Goal: Obtain resource: Obtain resource

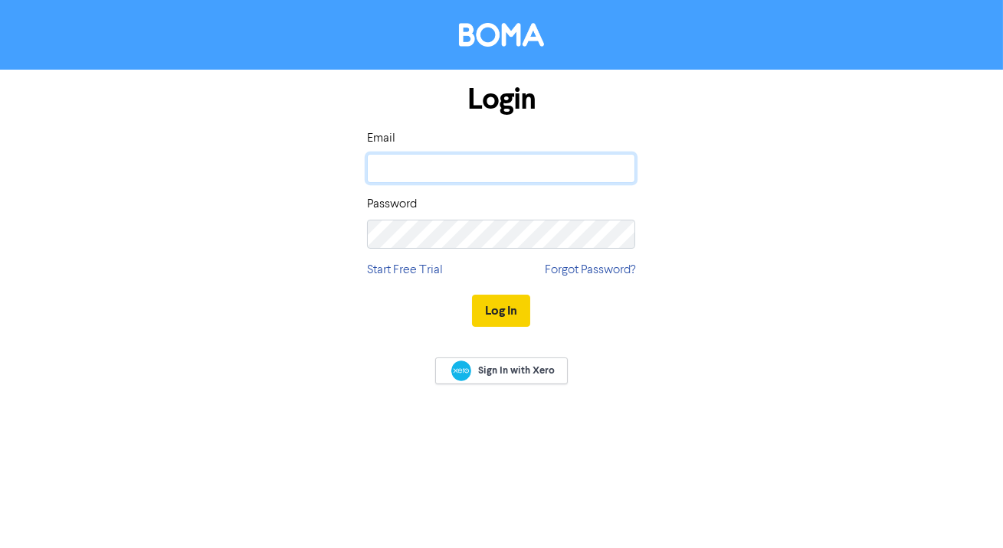
type input "[EMAIL_ADDRESS][DOMAIN_NAME]"
click at [511, 320] on button "Log In" at bounding box center [501, 311] width 58 height 32
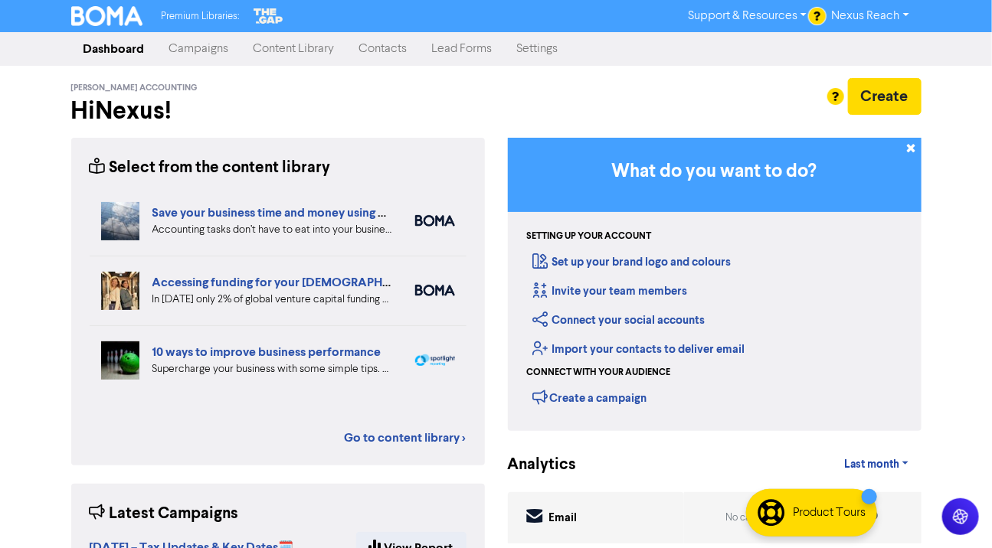
click at [201, 46] on link "Campaigns" at bounding box center [199, 49] width 84 height 31
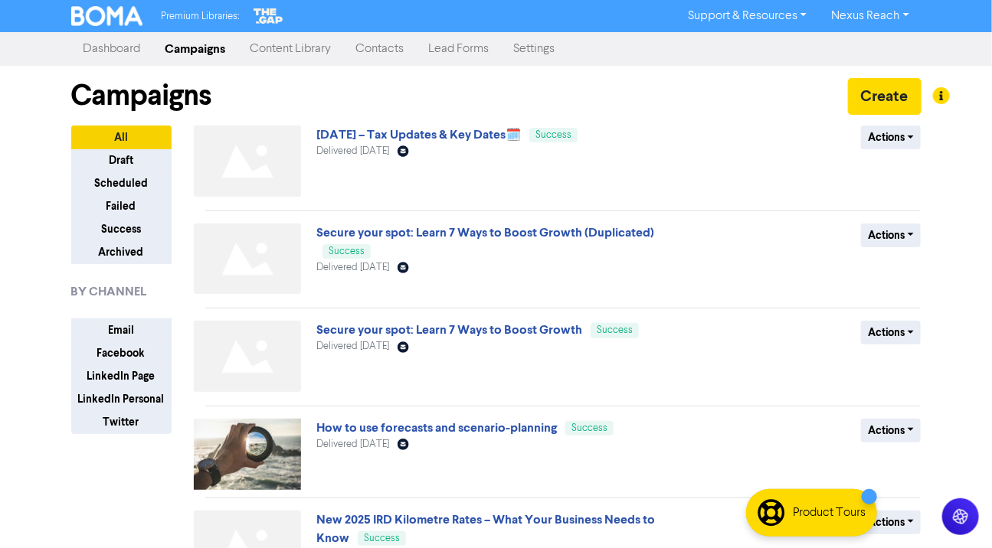
click at [315, 45] on link "Content Library" at bounding box center [291, 49] width 106 height 31
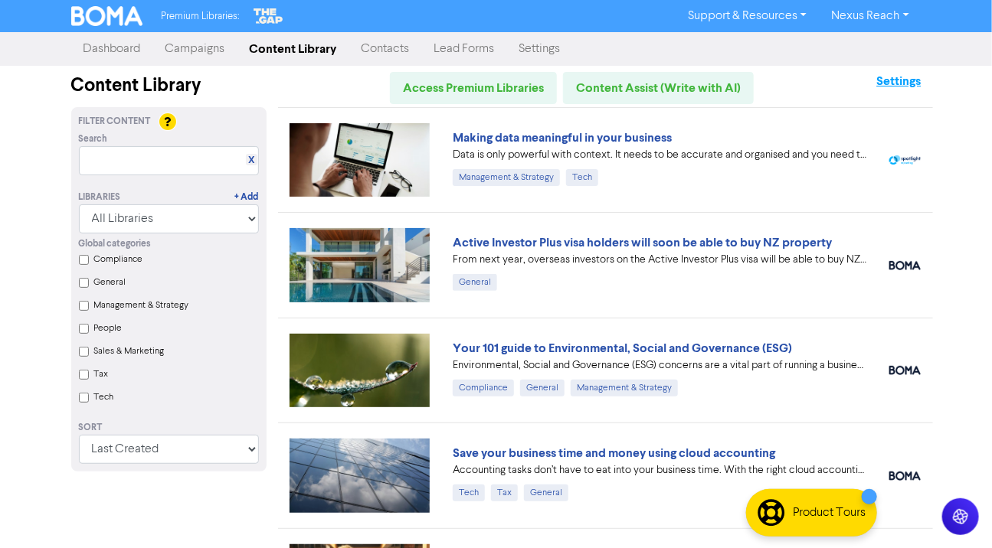
click at [893, 88] on strong "Settings" at bounding box center [898, 81] width 44 height 15
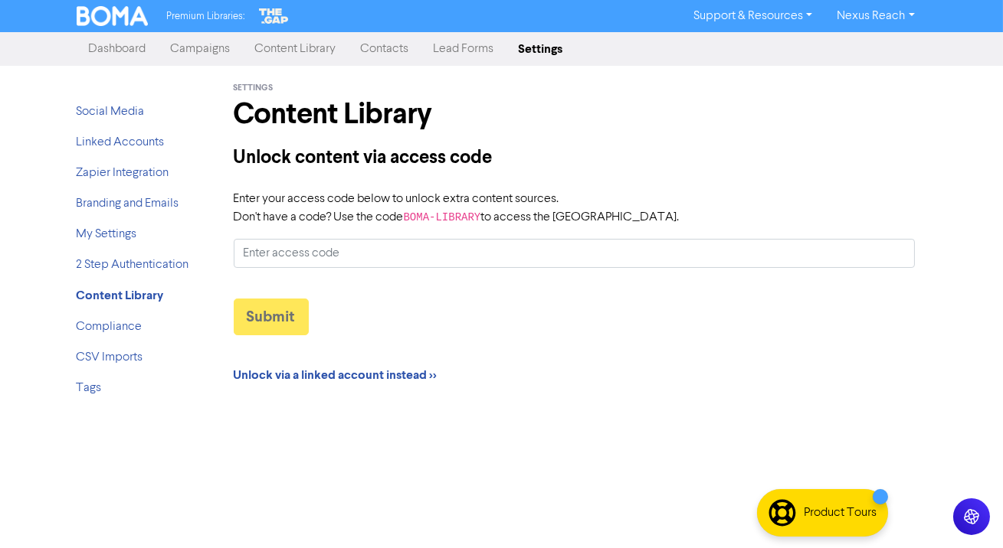
click at [133, 52] on link "Dashboard" at bounding box center [118, 49] width 82 height 31
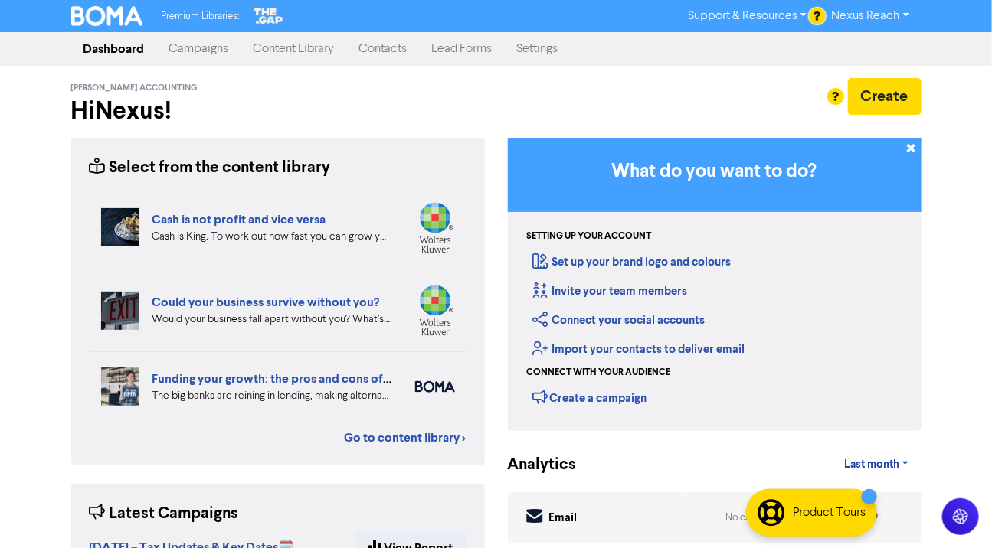
click at [185, 47] on link "Campaigns" at bounding box center [199, 49] width 84 height 31
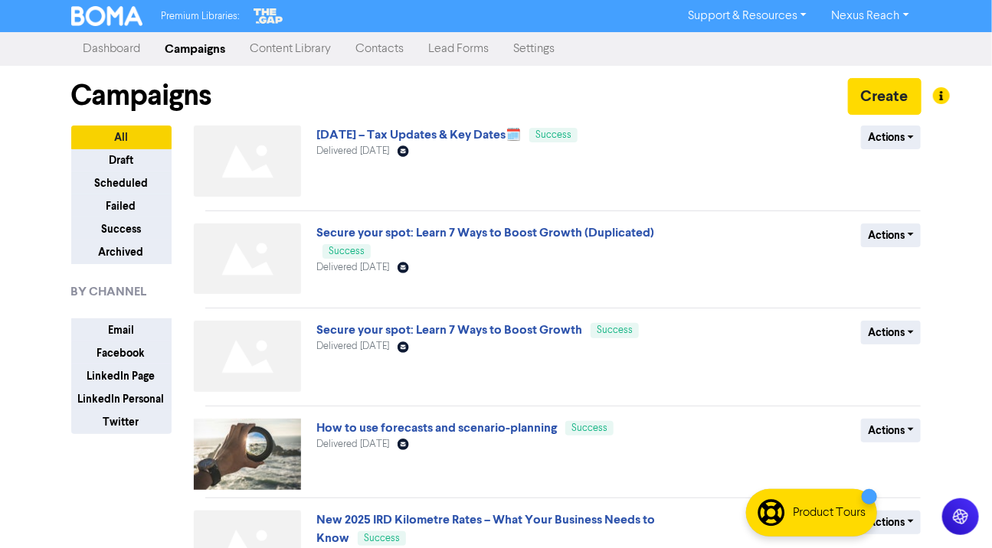
click at [317, 51] on link "Content Library" at bounding box center [291, 49] width 106 height 31
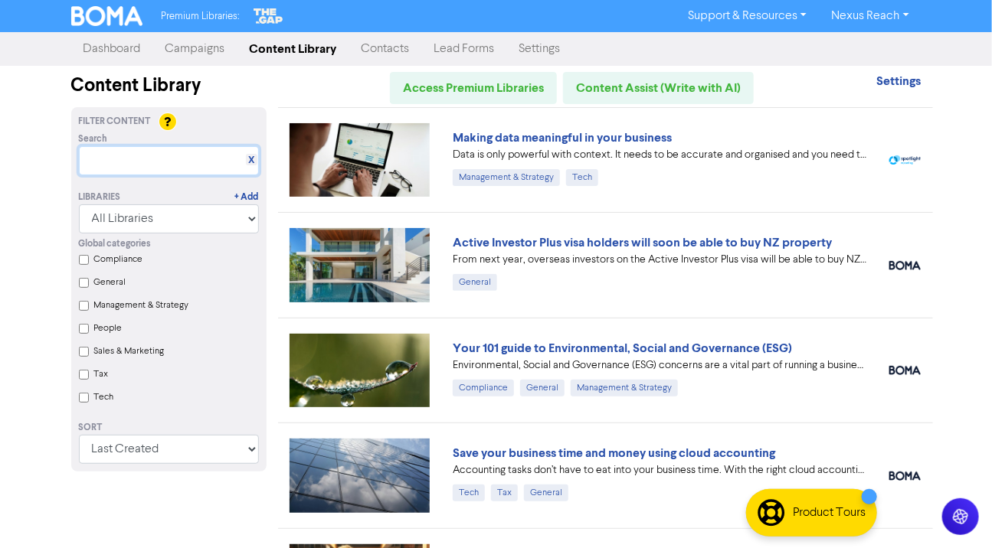
click at [167, 164] on input "text" at bounding box center [169, 160] width 180 height 29
paste input "Keeping your tax and expenses in check when you are self-employed"
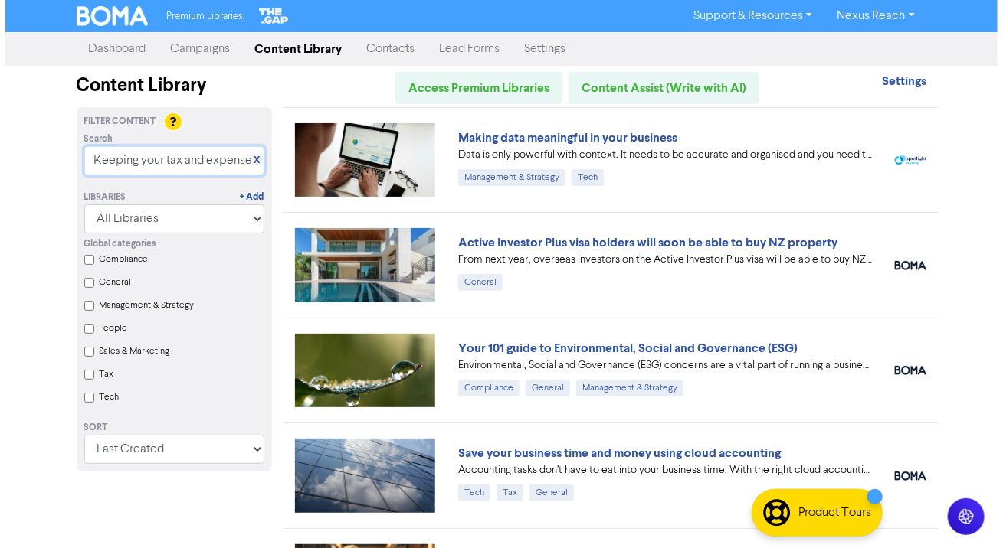
scroll to position [0, 203]
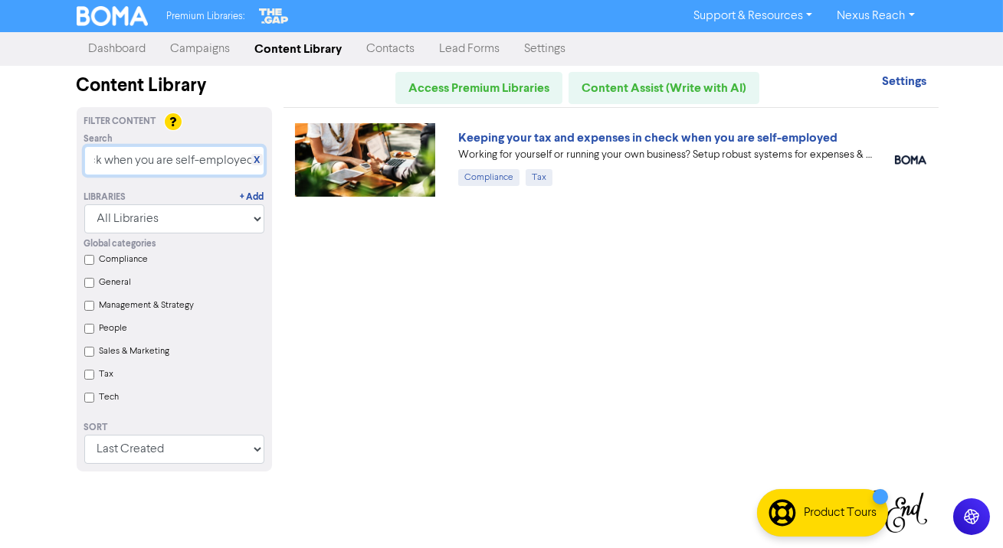
type input "Keeping your tax and expenses in check when you are self-employed"
click at [392, 146] on img at bounding box center [365, 160] width 141 height 74
click at [156, 157] on input "Keeping your tax and expenses in check when you are self-employed" at bounding box center [174, 160] width 180 height 29
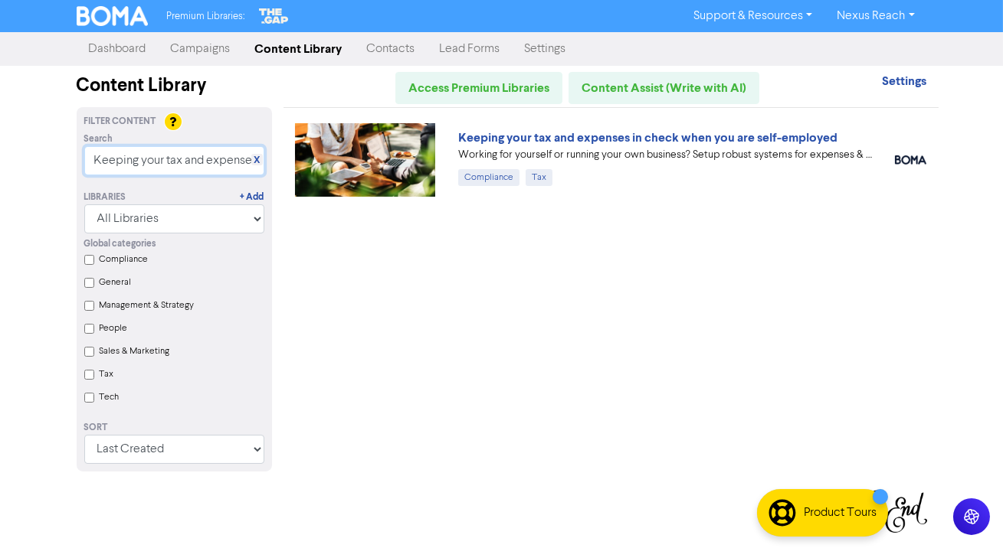
paste input "Protecting You and Your Business: Using Trusts"
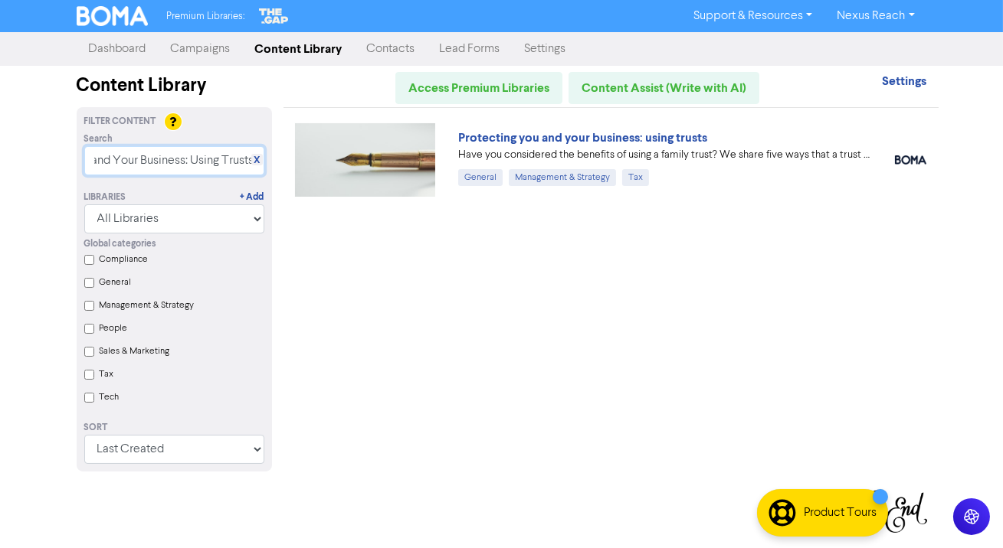
type input "Protecting You and Your Business: Using Trusts"
click at [368, 152] on img at bounding box center [365, 160] width 141 height 74
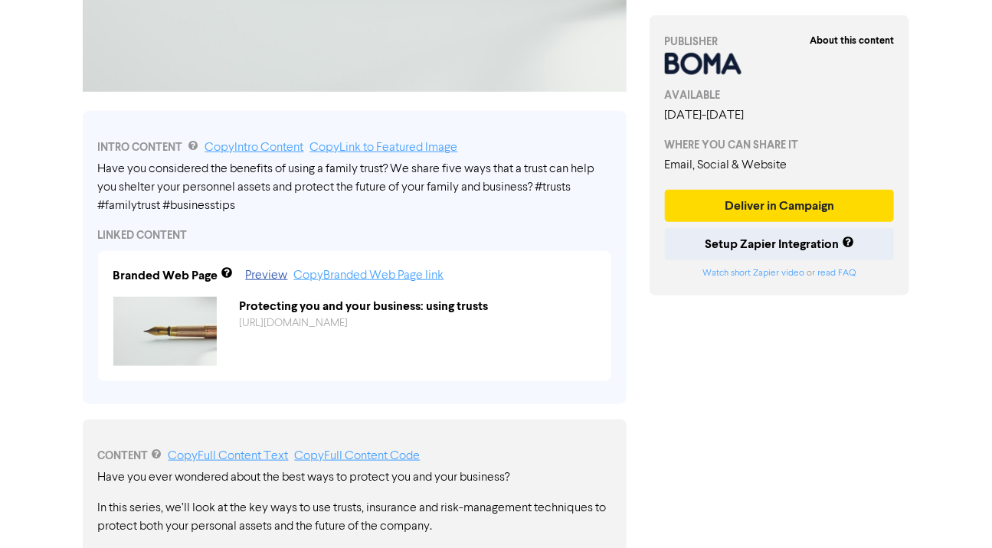
scroll to position [424, 0]
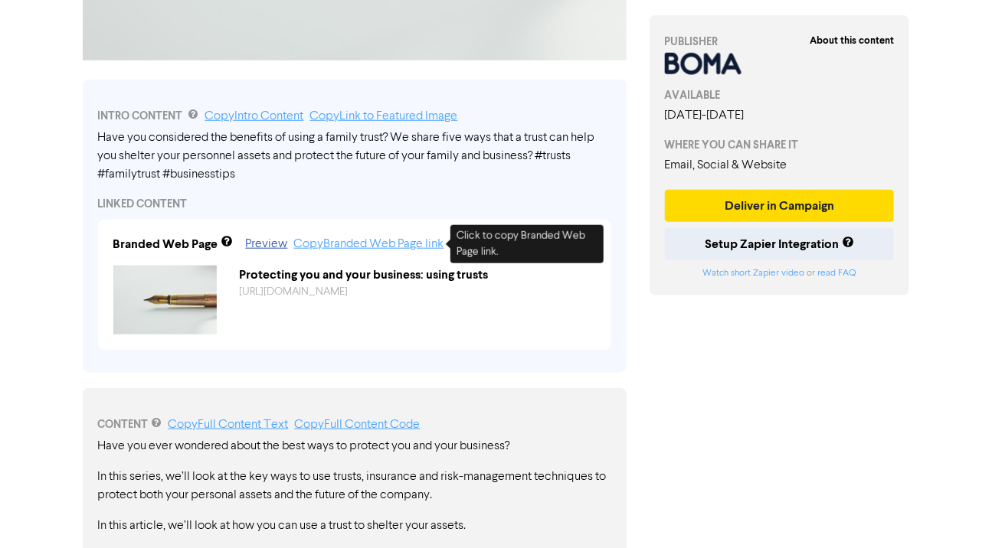
click at [338, 245] on link "Copy Branded Web Page link" at bounding box center [369, 244] width 150 height 12
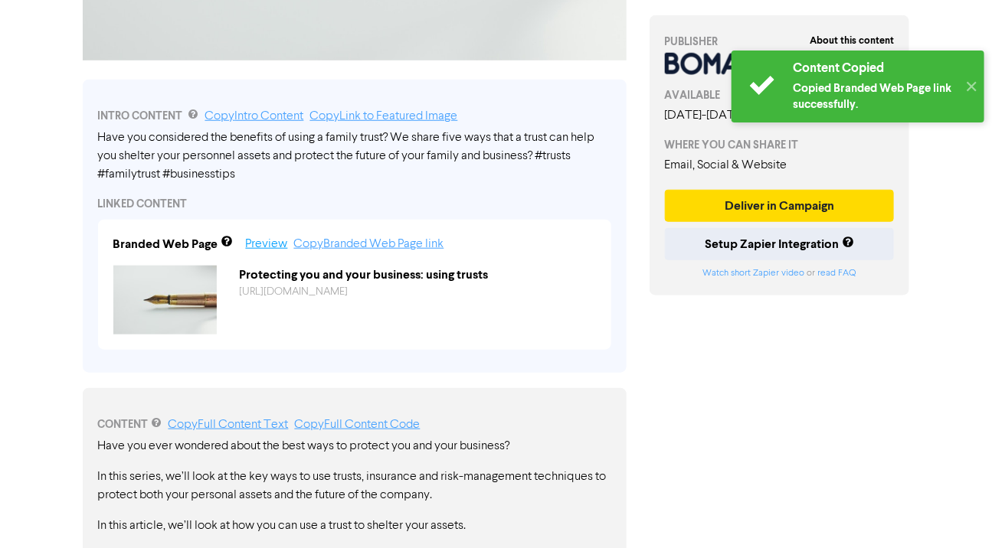
click at [272, 244] on link "Preview" at bounding box center [267, 244] width 42 height 12
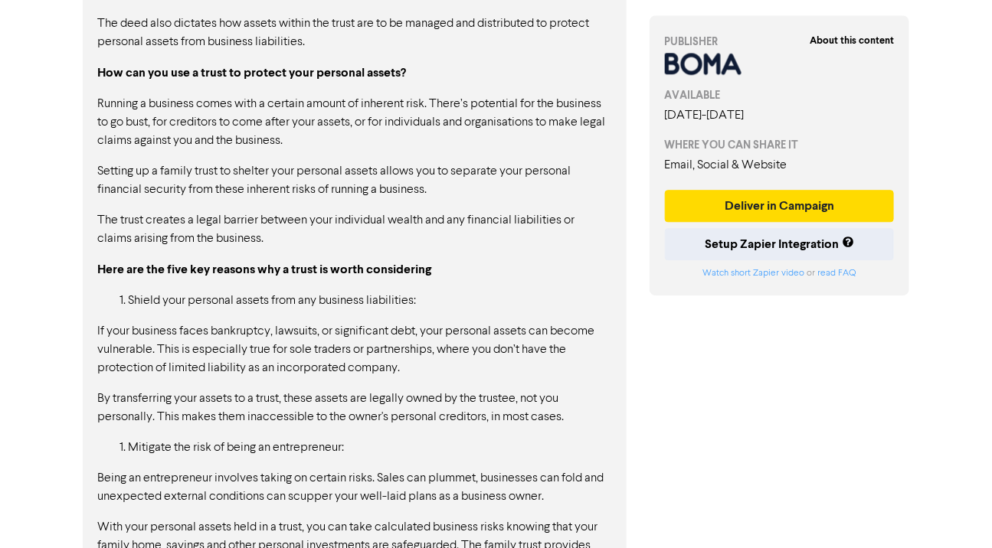
scroll to position [1479, 0]
